Goal: Submit feedback/report problem: Submit feedback/report problem

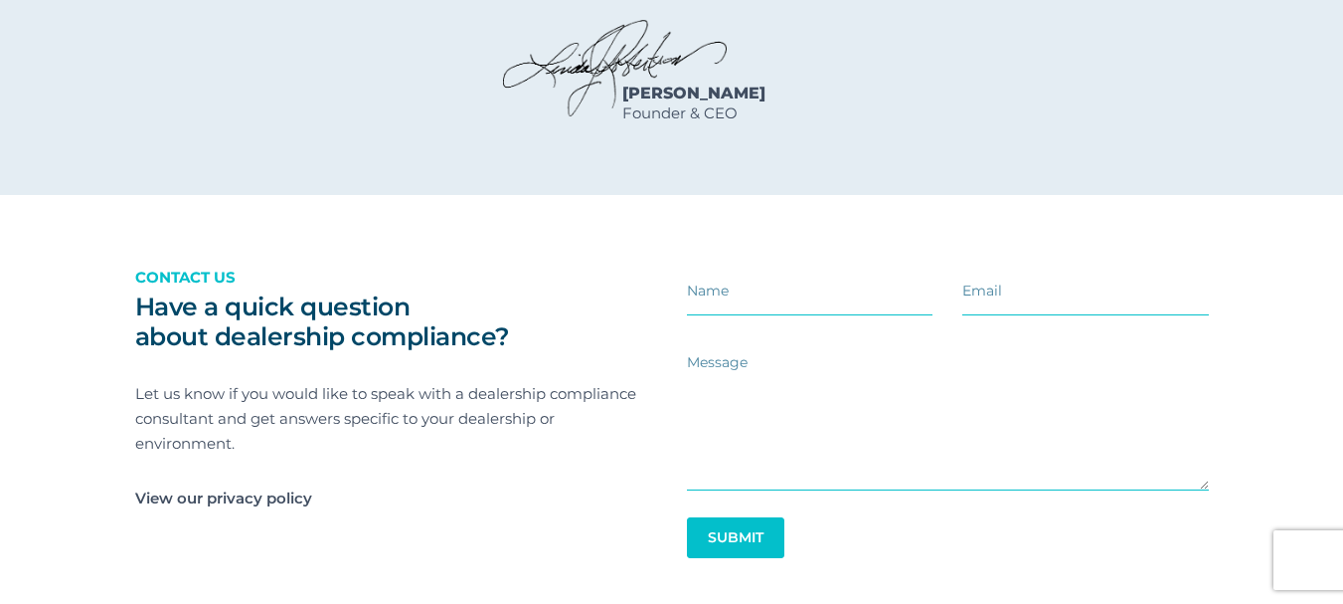
scroll to position [2924, 0]
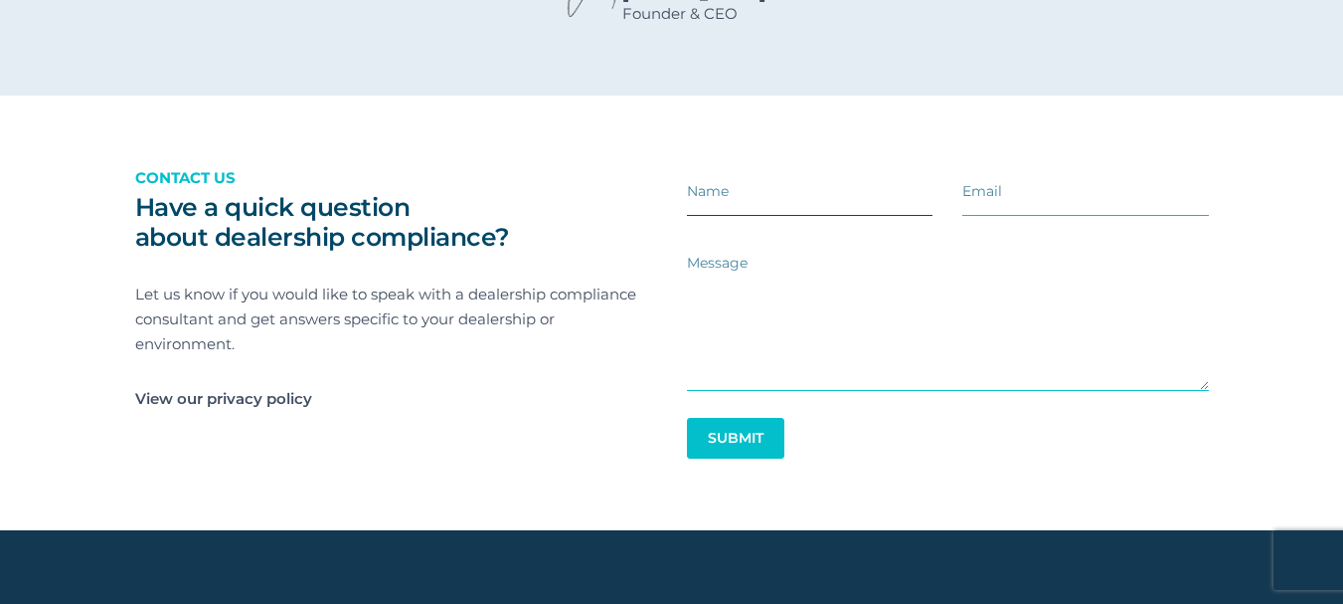
drag, startPoint x: 819, startPoint y: 223, endPoint x: 824, endPoint y: 233, distance: 11.1
click at [819, 216] on input "text" at bounding box center [810, 191] width 247 height 49
type input "Daniel Bryan"
type input "daniel.aotwo@gmail.com"
click at [800, 365] on textarea at bounding box center [948, 313] width 522 height 155
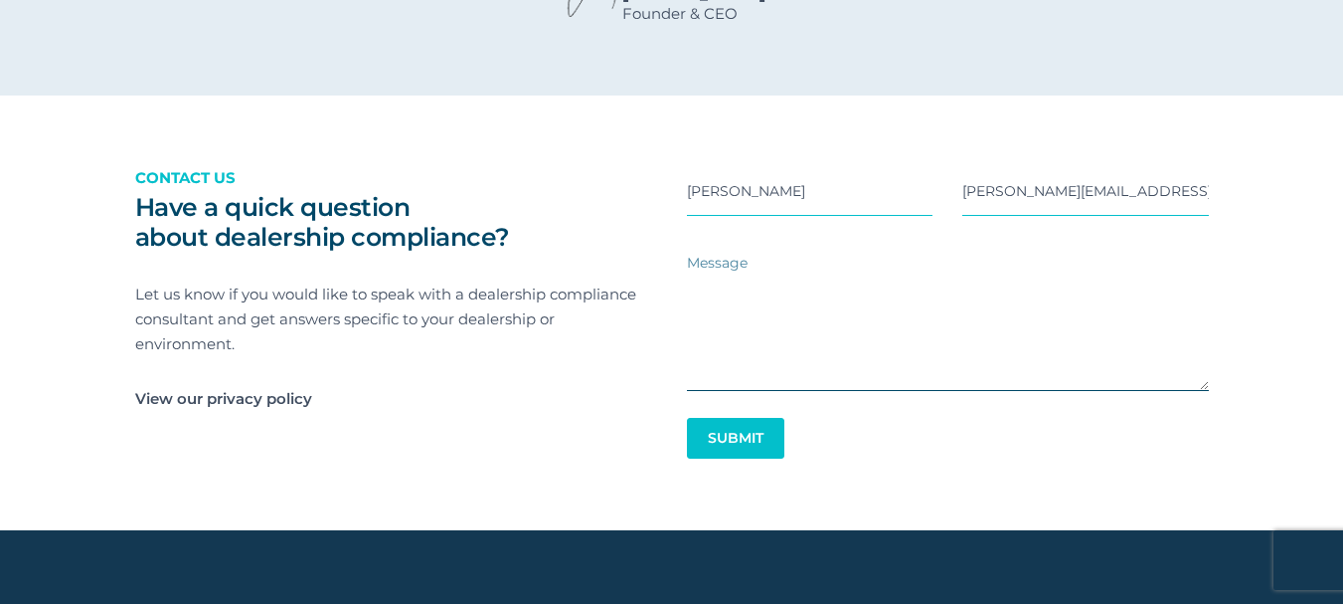
click at [779, 368] on textarea at bounding box center [948, 313] width 522 height 155
click at [852, 369] on textarea at bounding box center [948, 313] width 522 height 155
type textarea "v"
paste textarea "Hi , I hope you're doing well. I’m reaching out because search is changing fast…"
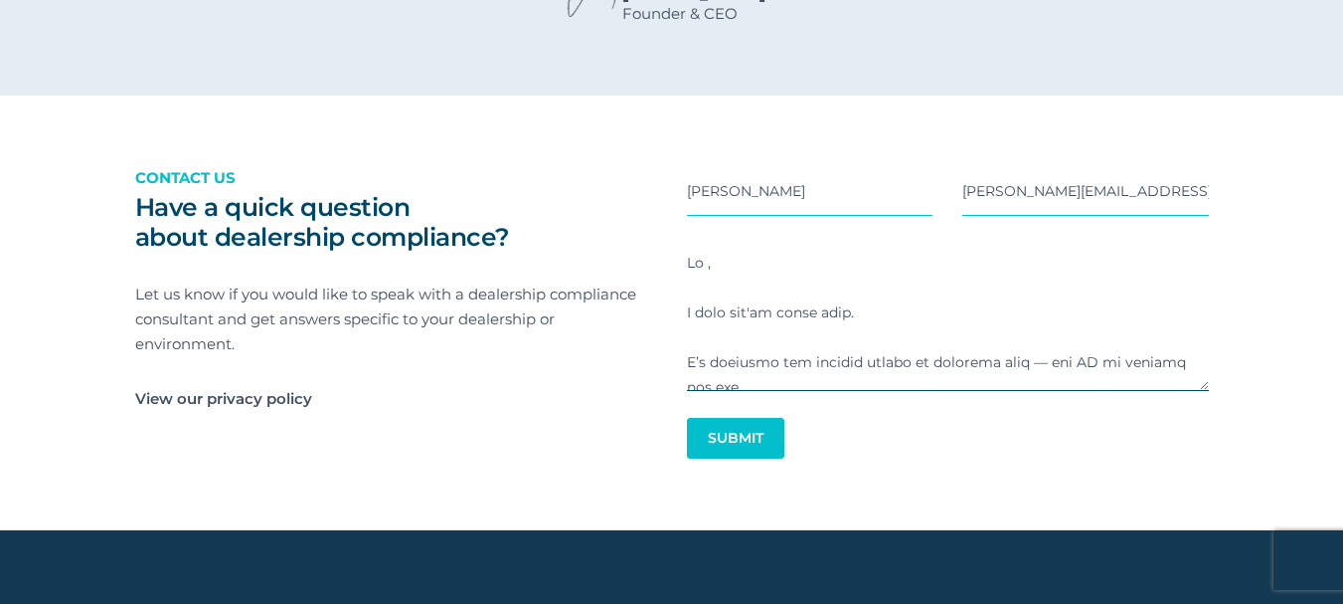
scroll to position [951, 0]
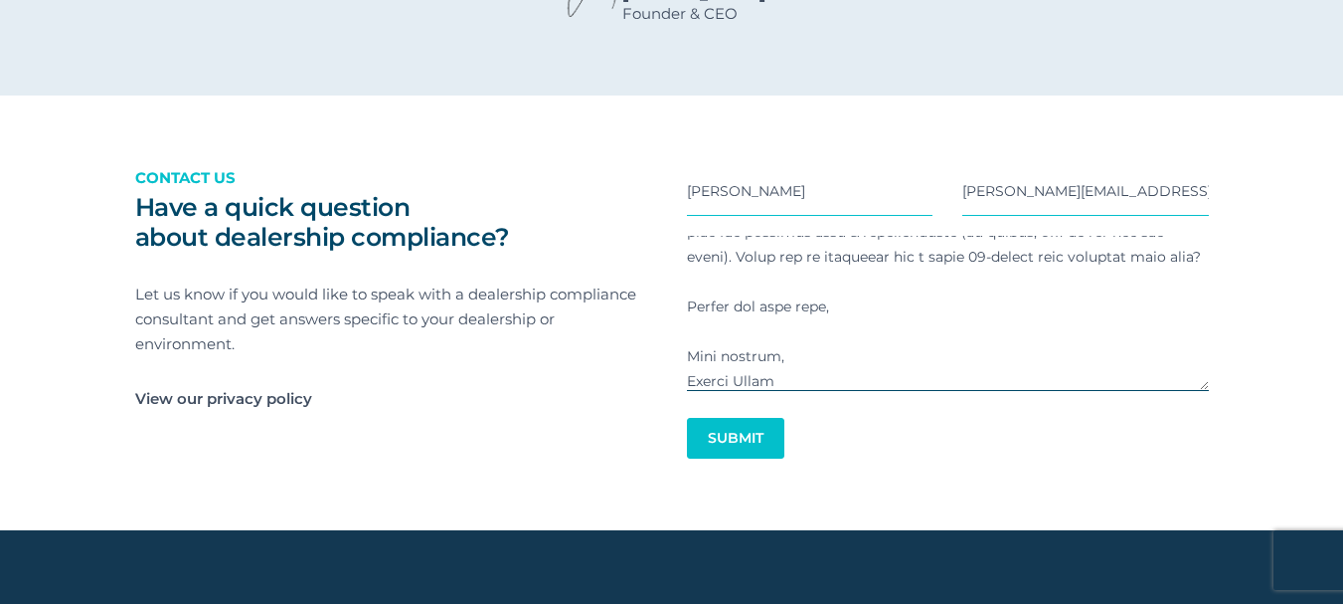
click at [839, 384] on textarea at bounding box center [948, 313] width 522 height 155
type textarea "Hi , I hope you're doing well. I’m reaching out because search is changing fast…"
click at [759, 457] on button "Submit" at bounding box center [735, 438] width 92 height 39
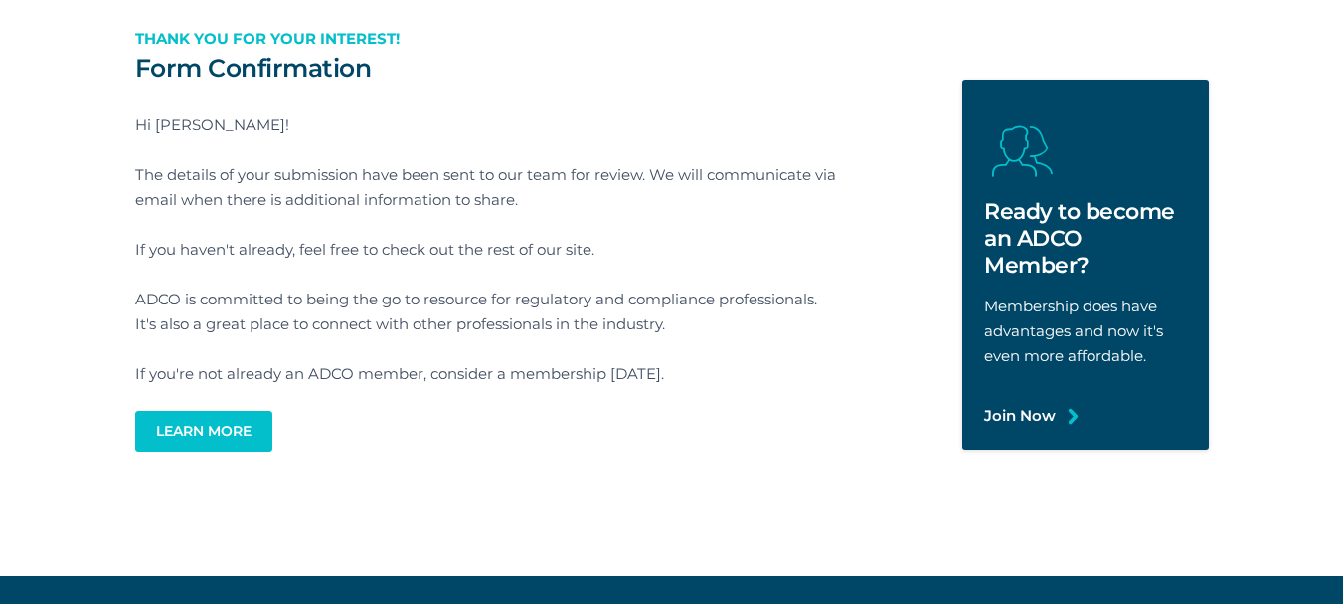
scroll to position [99, 0]
